Goal: Task Accomplishment & Management: Complete application form

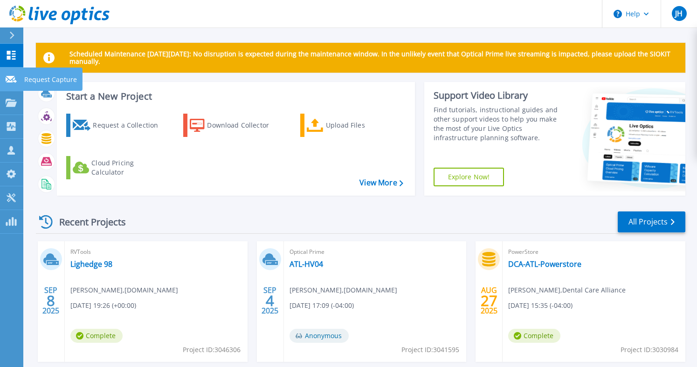
click at [26, 81] on p "Request Capture" at bounding box center [50, 80] width 53 height 24
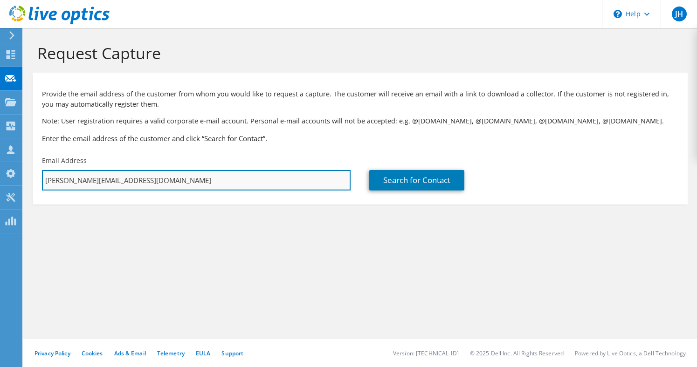
click at [88, 181] on input "[PERSON_NAME][EMAIL_ADDRESS][DOMAIN_NAME]" at bounding box center [196, 180] width 308 height 21
click at [134, 176] on input "[PERSON_NAME][EMAIL_ADDRESS][DOMAIN_NAME]" at bounding box center [196, 180] width 308 height 21
type input "[EMAIL_ADDRESS][DOMAIN_NAME]"
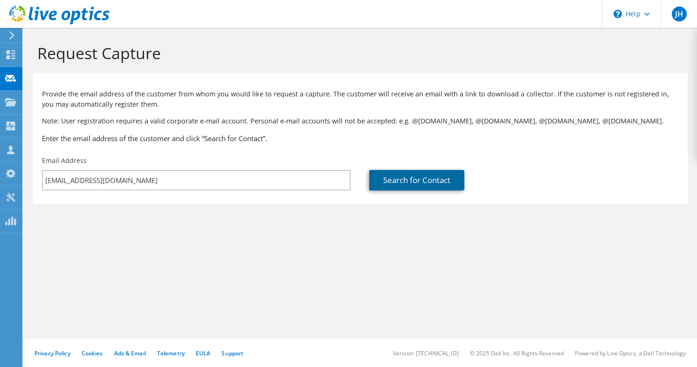
click at [384, 186] on link "Search for Contact" at bounding box center [416, 180] width 95 height 21
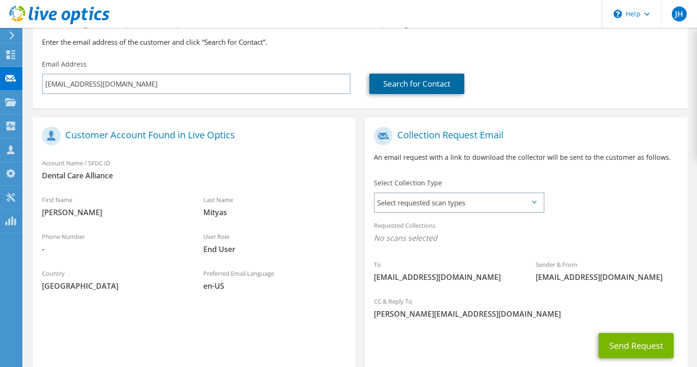
scroll to position [109, 0]
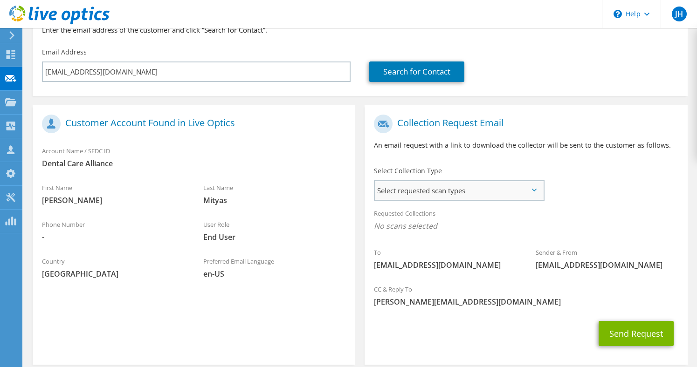
click at [438, 186] on span "Select requested scan types" at bounding box center [459, 190] width 168 height 19
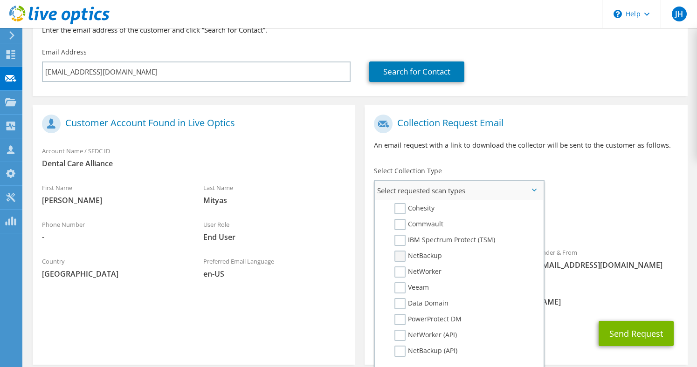
scroll to position [435, 0]
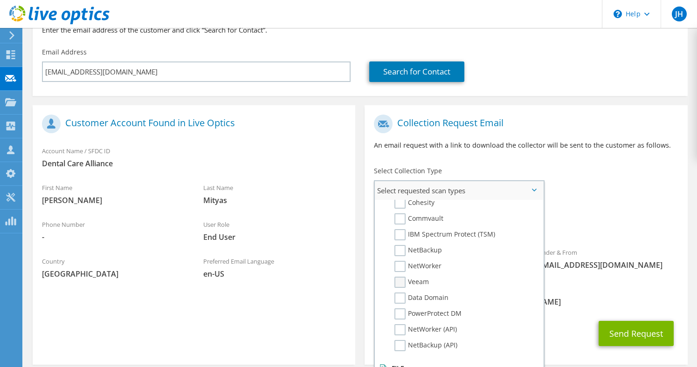
click at [400, 285] on label "Veeam" at bounding box center [411, 282] width 34 height 11
click at [0, 0] on input "Veeam" at bounding box center [0, 0] width 0 height 0
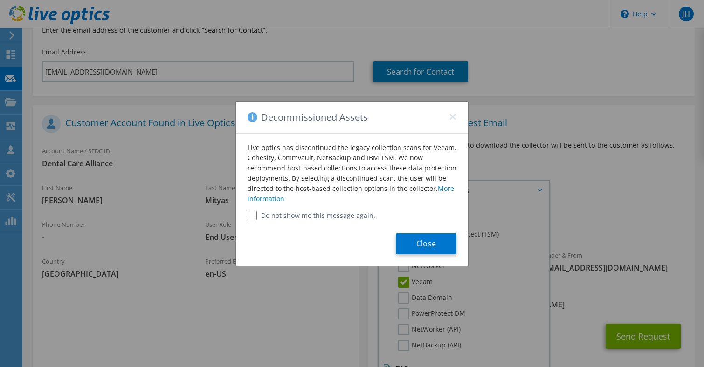
click at [252, 216] on input "Do not show me this message again." at bounding box center [251, 215] width 9 height 9
checkbox input "true"
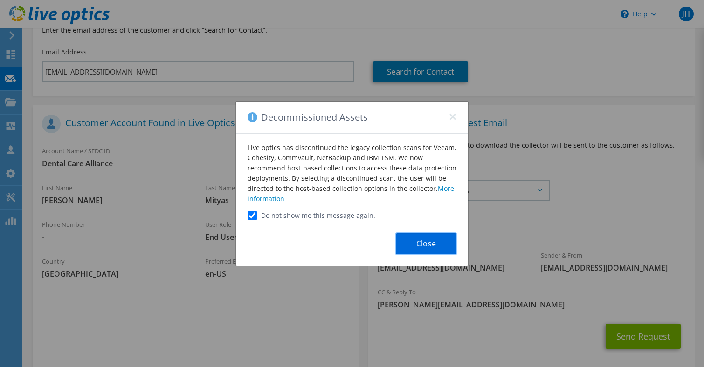
click at [426, 243] on button "Close" at bounding box center [426, 243] width 61 height 21
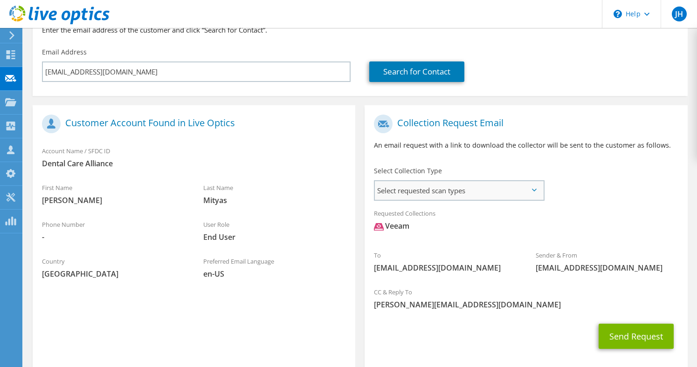
click at [528, 191] on span "Select requested scan types" at bounding box center [459, 190] width 168 height 19
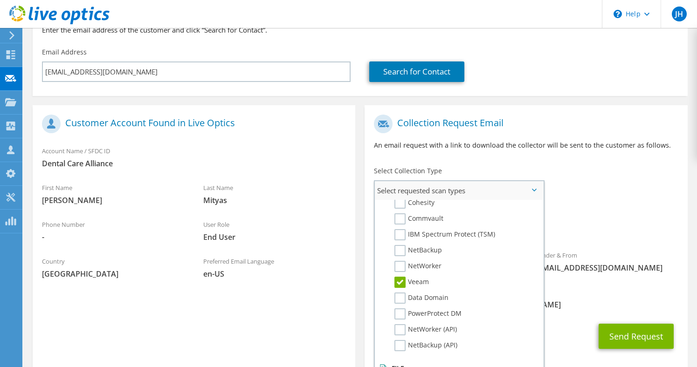
click at [398, 282] on label "Veeam" at bounding box center [411, 282] width 34 height 11
click at [0, 0] on input "Veeam" at bounding box center [0, 0] width 0 height 0
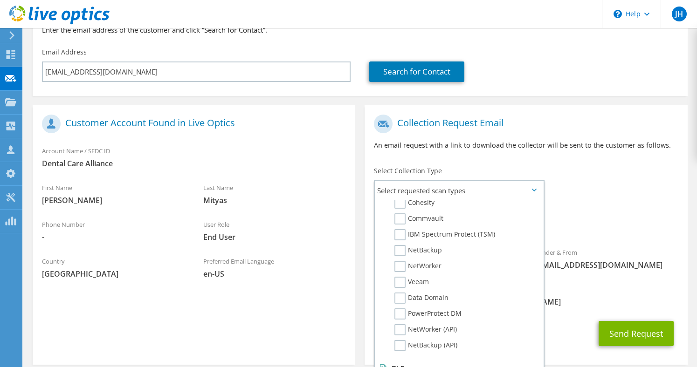
click at [592, 218] on div "Requested Collections No scans selected" at bounding box center [525, 221] width 322 height 34
